Goal: Transaction & Acquisition: Purchase product/service

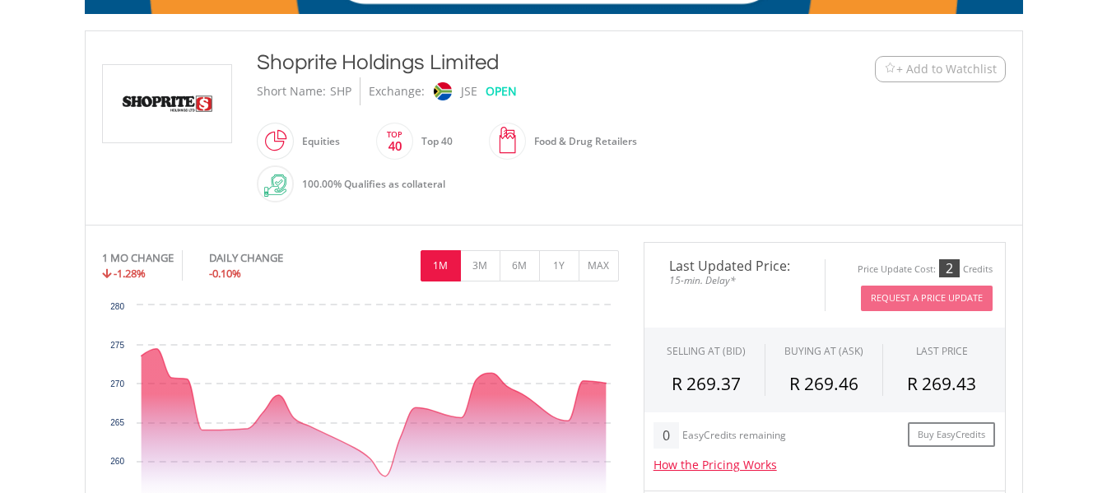
scroll to position [412, 0]
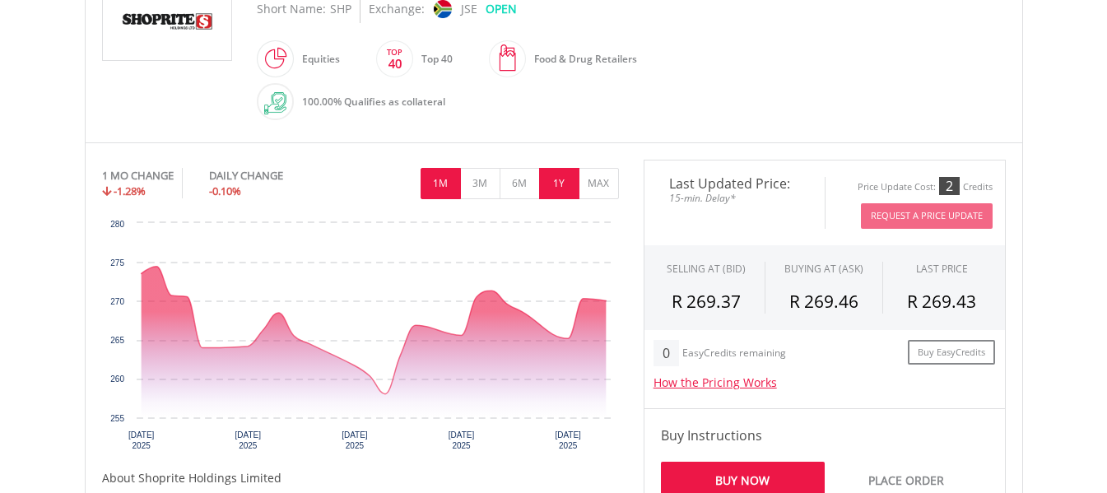
click at [553, 185] on button "1Y" at bounding box center [559, 183] width 40 height 31
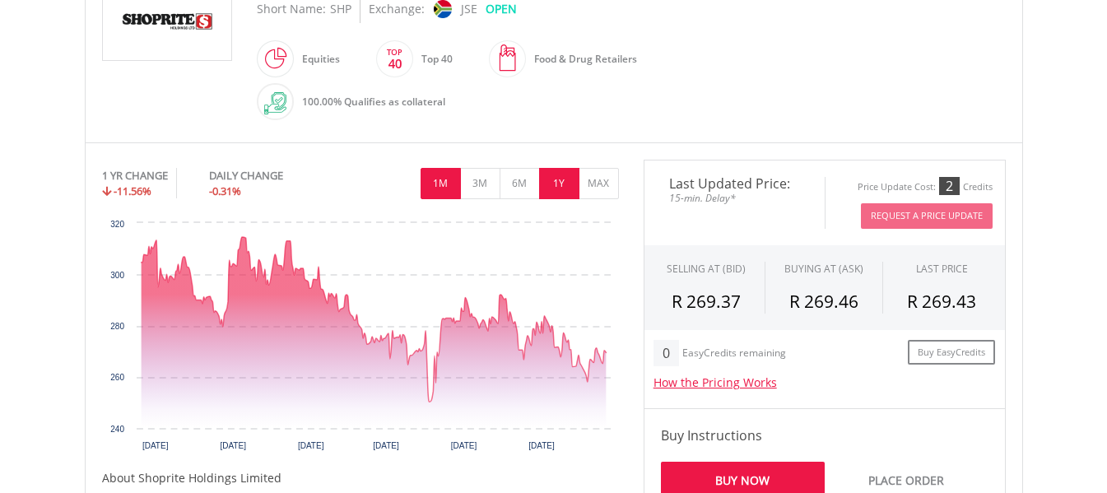
click at [437, 187] on button "1M" at bounding box center [441, 183] width 40 height 31
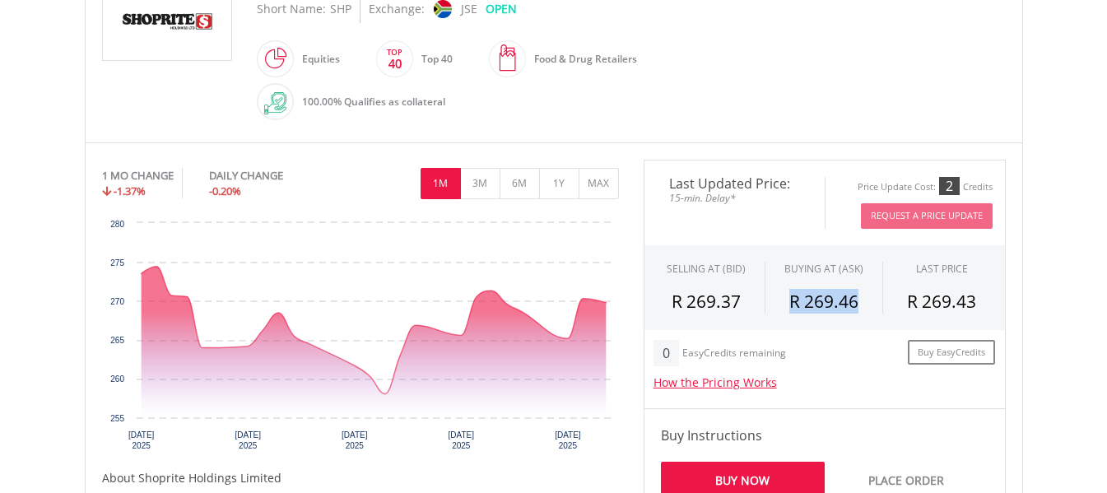
drag, startPoint x: 859, startPoint y: 302, endPoint x: 781, endPoint y: 300, distance: 77.4
click at [781, 300] on div "R 269.46" at bounding box center [824, 301] width 92 height 25
click at [566, 186] on button "1Y" at bounding box center [559, 183] width 40 height 31
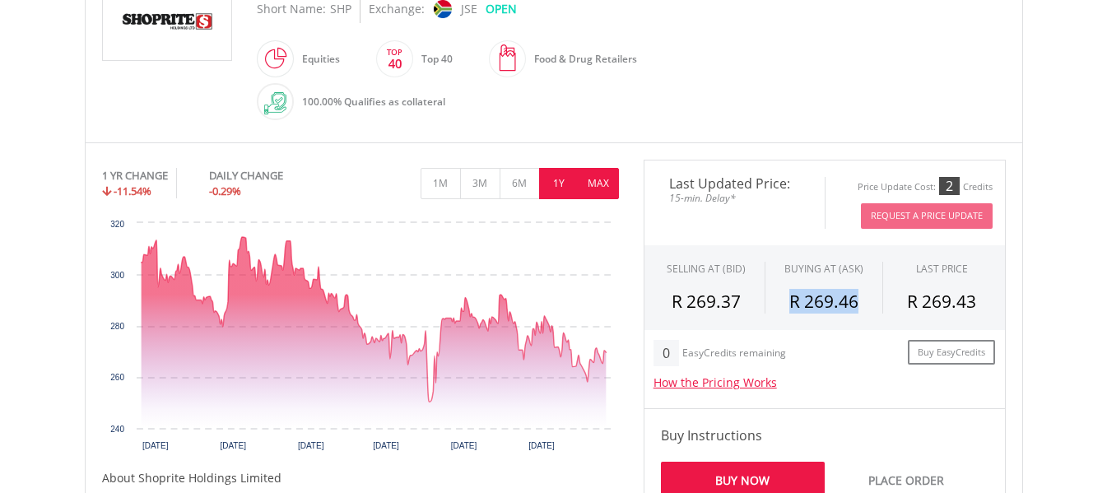
click at [604, 180] on button "MAX" at bounding box center [599, 183] width 40 height 31
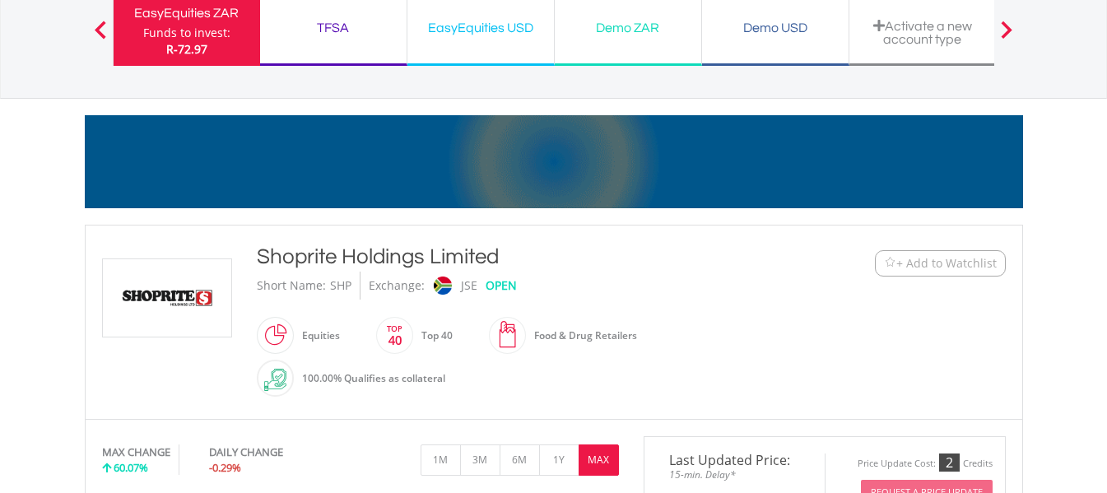
scroll to position [0, 0]
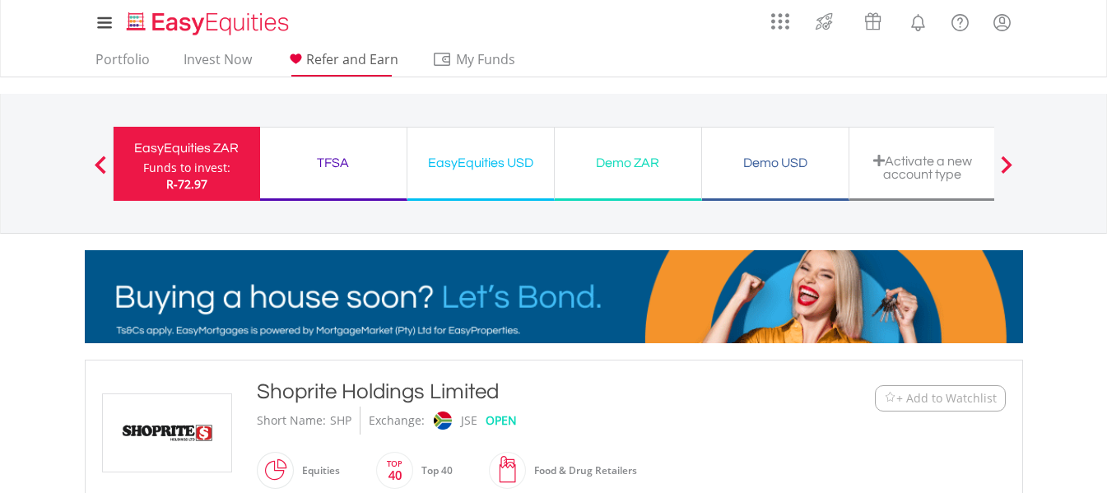
click at [342, 58] on span "Refer and Earn" at bounding box center [352, 59] width 92 height 18
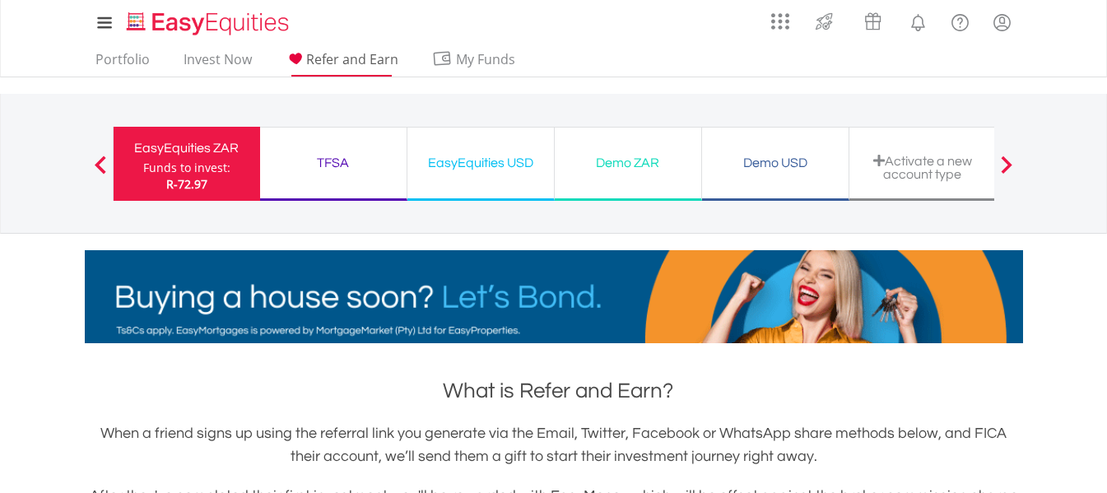
click at [356, 58] on span "Refer and Earn" at bounding box center [352, 59] width 92 height 18
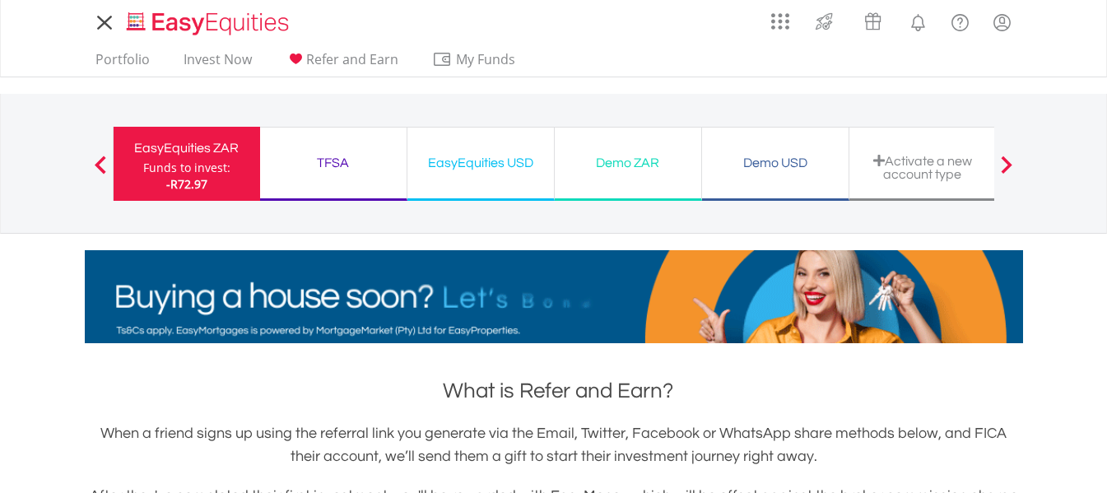
click at [693, 58] on div "Portfolio Invest Now Refer and Earn My Funds Fund your accounts Withdraw Money …" at bounding box center [554, 60] width 938 height 31
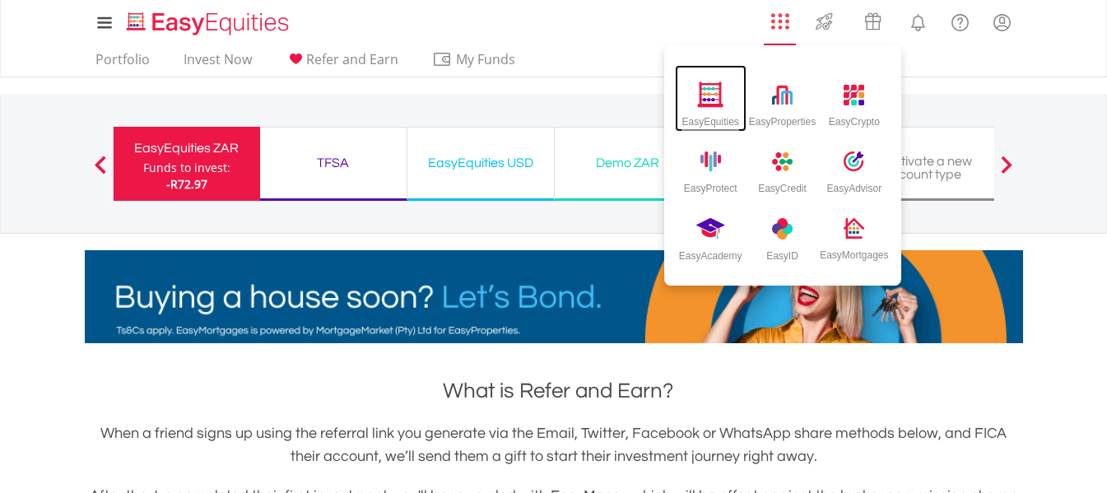
click at [710, 104] on img at bounding box center [710, 94] width 27 height 26
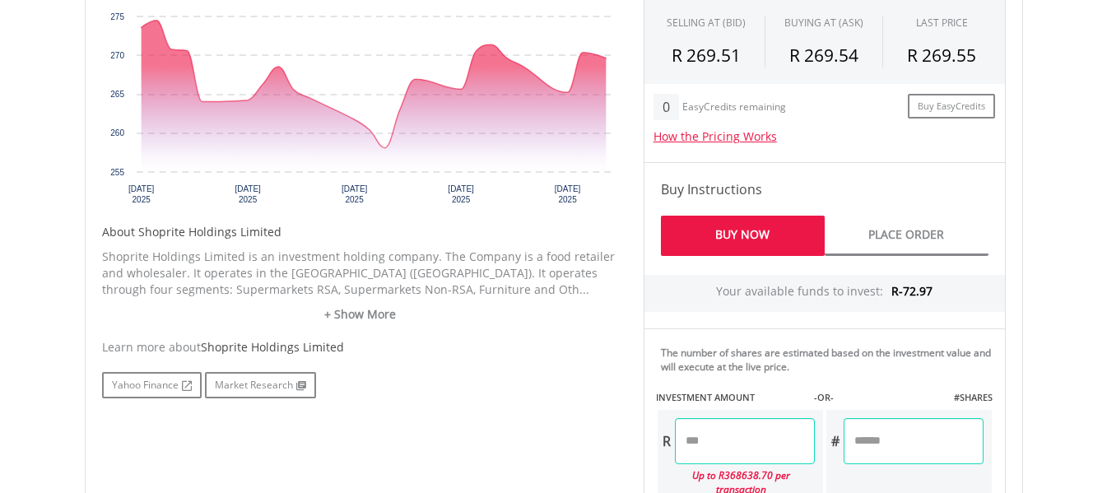
scroll to position [659, 0]
click at [347, 312] on link "+ Show More" at bounding box center [360, 313] width 517 height 16
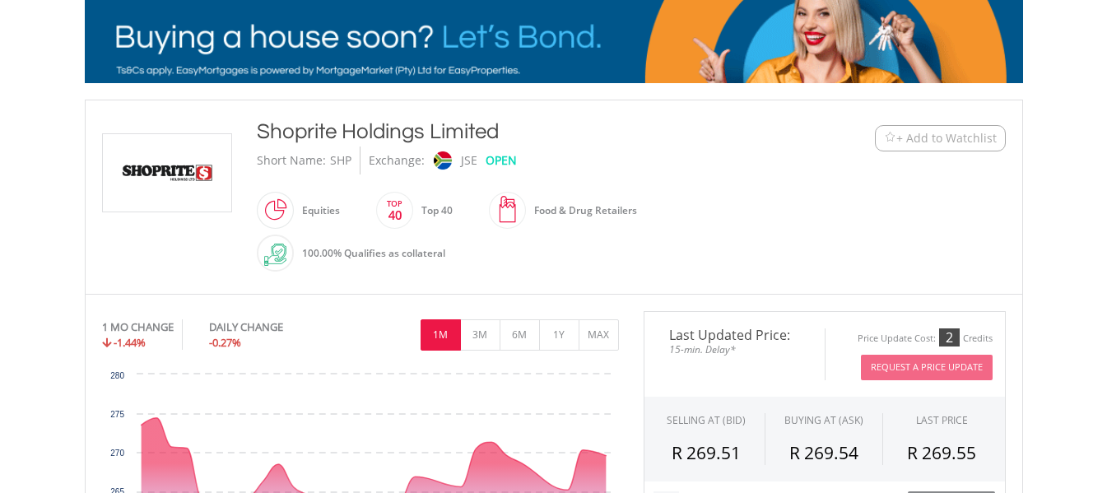
scroll to position [198, 0]
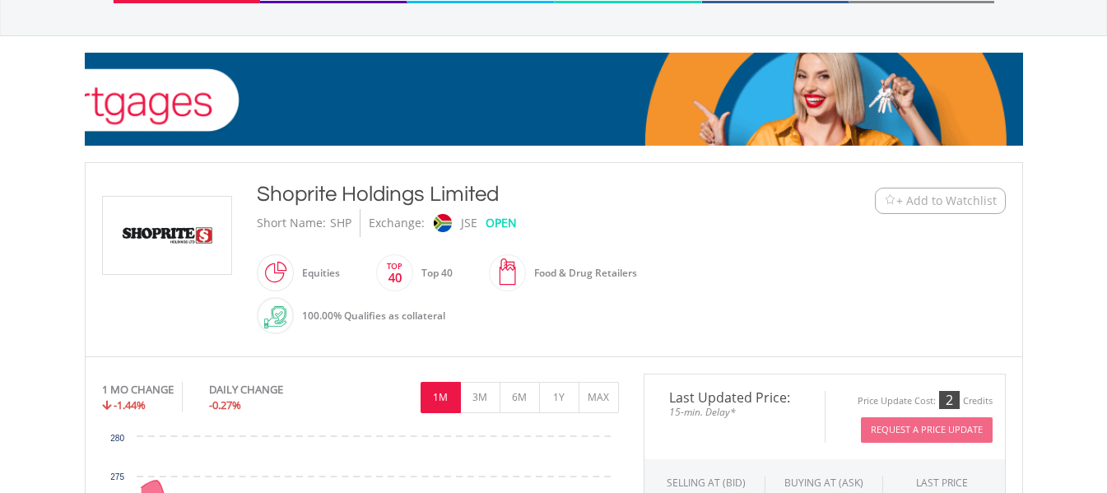
click at [935, 199] on span "+ Add to Watchlist" at bounding box center [946, 201] width 100 height 16
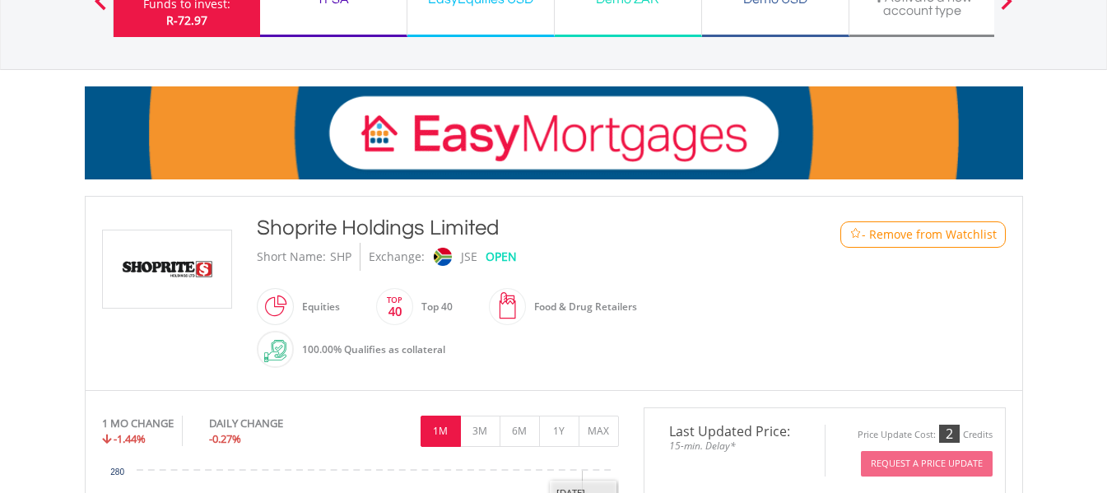
scroll to position [0, 0]
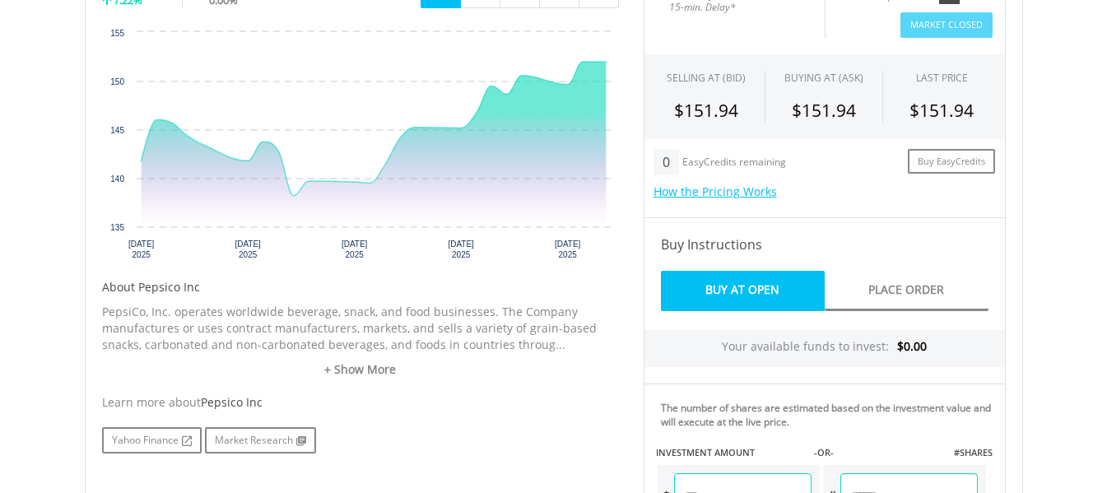
scroll to position [576, 0]
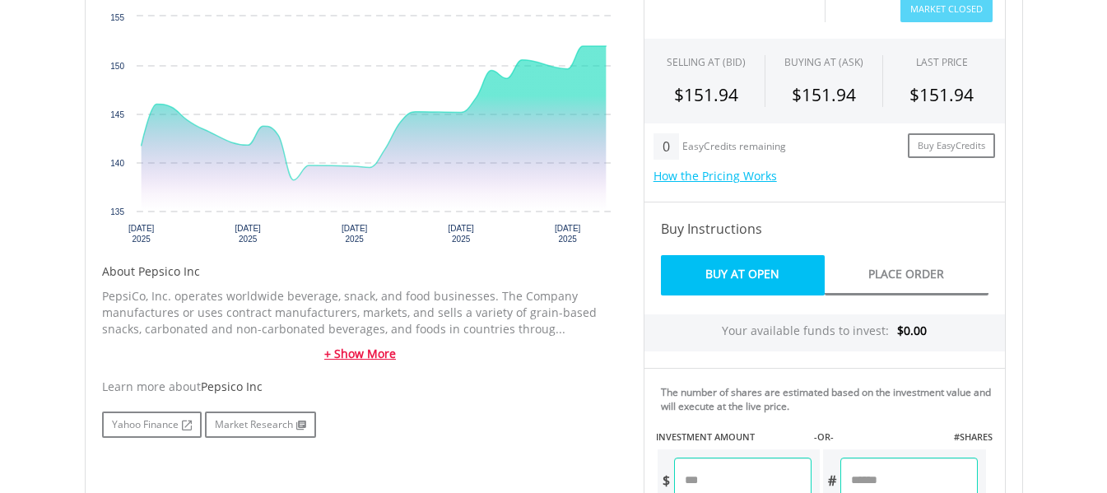
click at [355, 353] on link "+ Show More" at bounding box center [360, 354] width 517 height 16
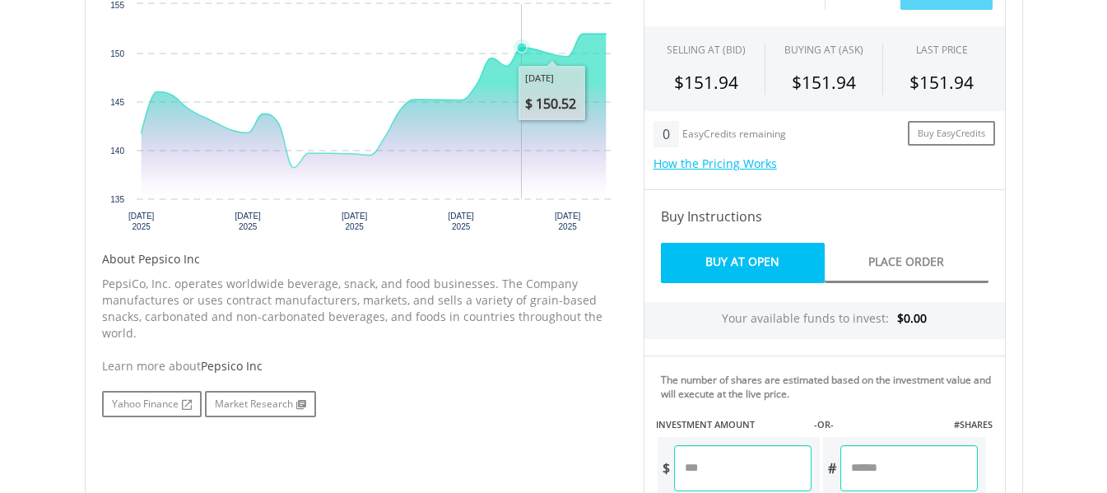
scroll to position [329, 0]
